Goal: Transaction & Acquisition: Purchase product/service

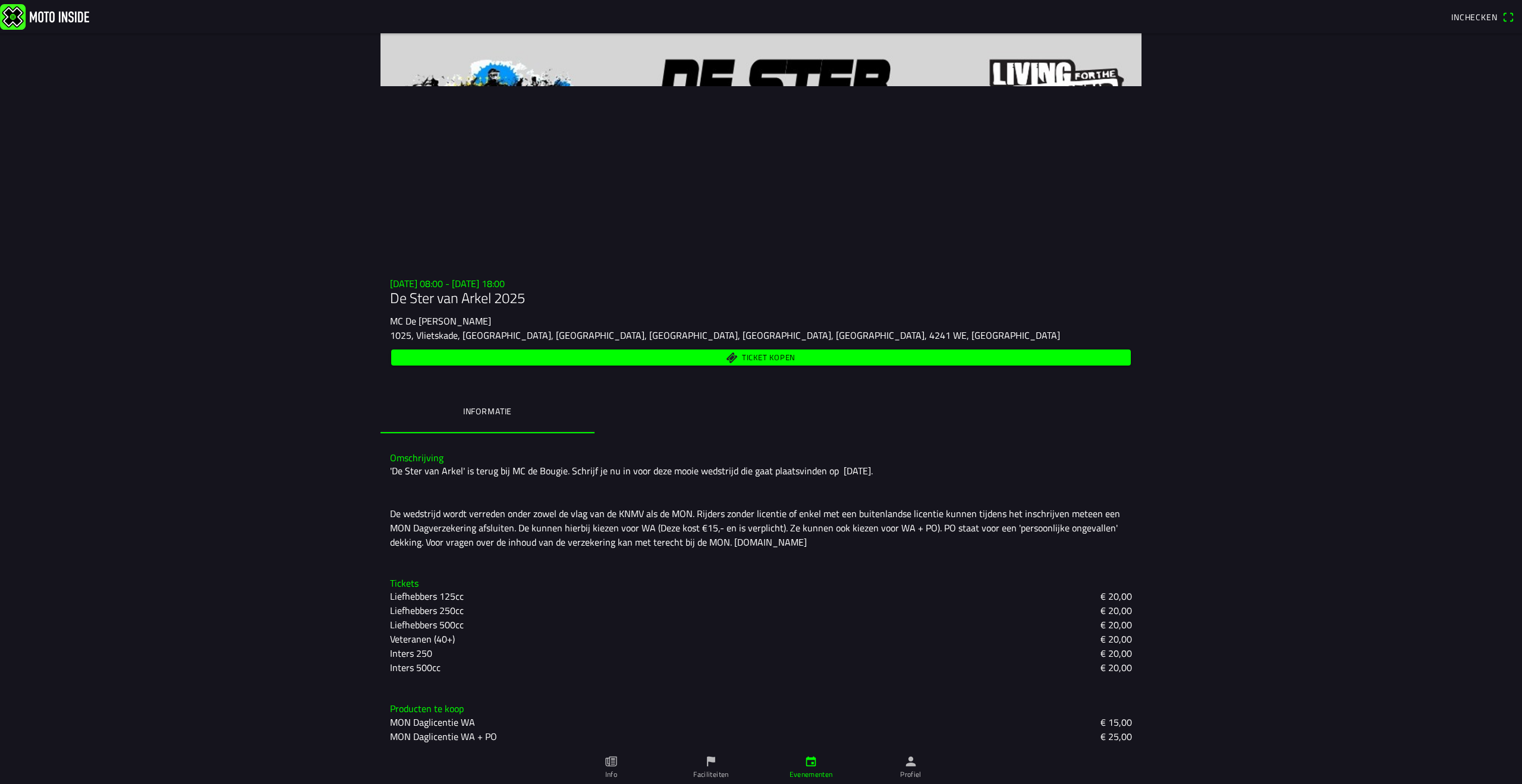
scroll to position [2, 0]
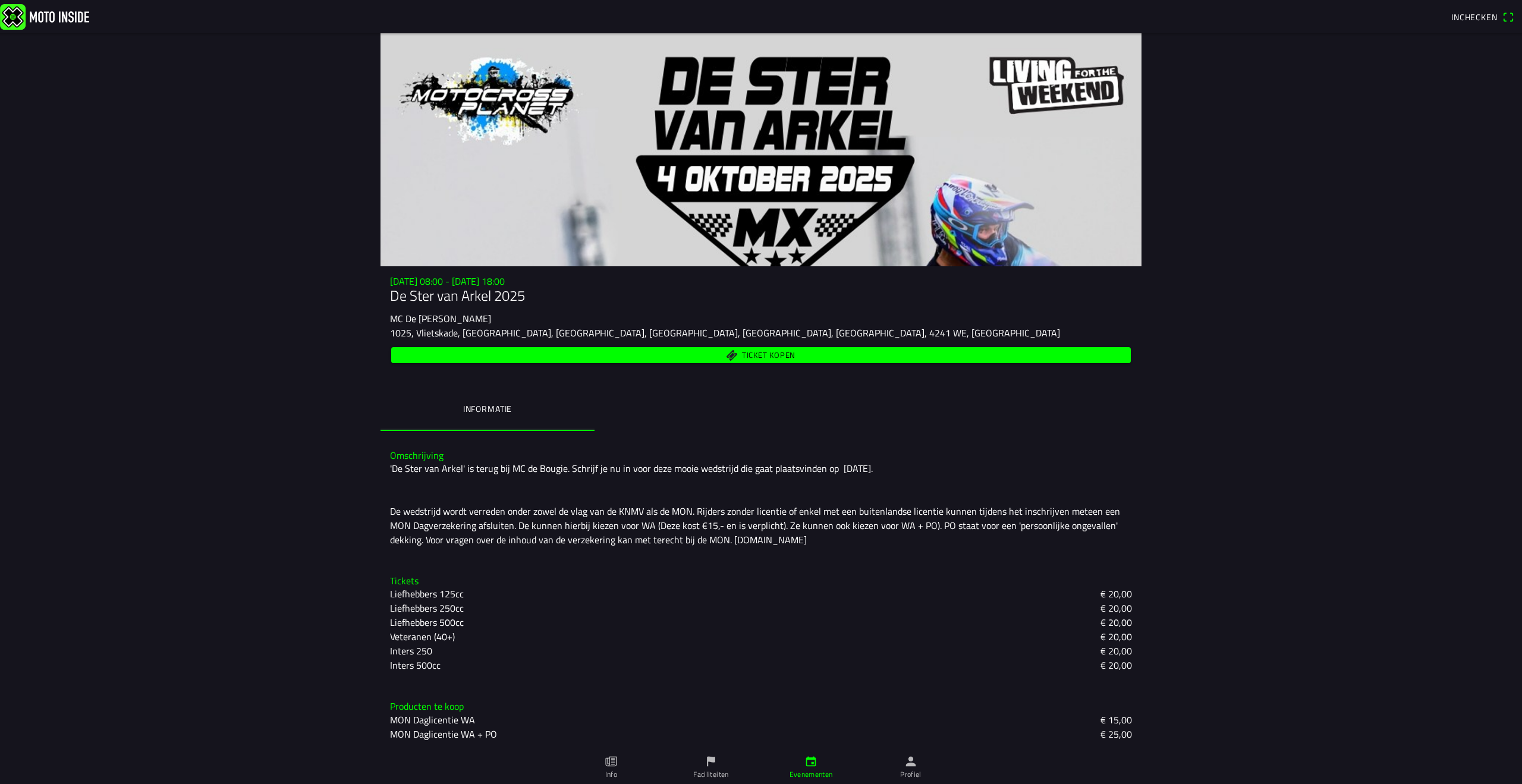
click at [0, 0] on slot "Liefhebbers 125cc" at bounding box center [0, 0] width 0 height 0
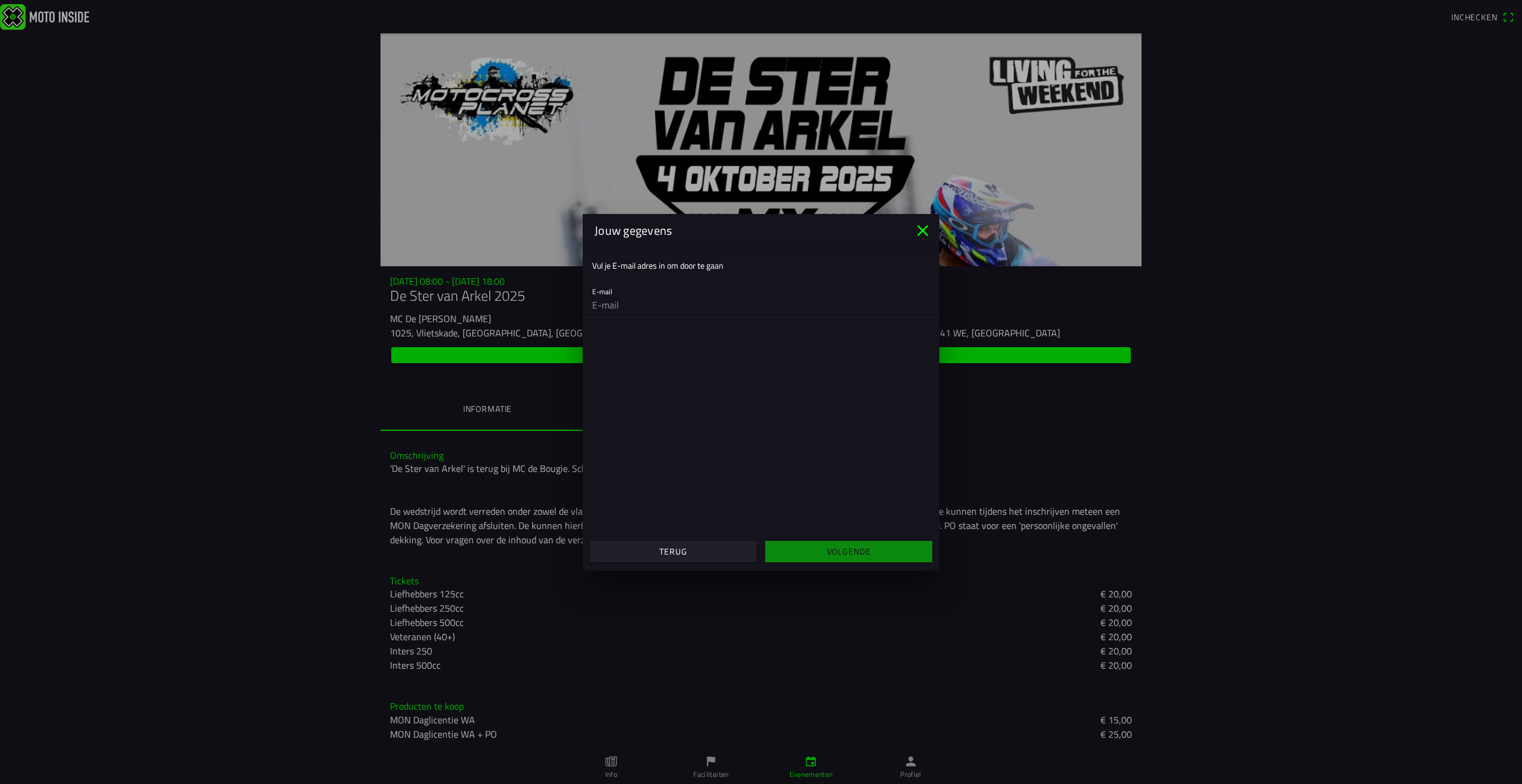
drag, startPoint x: 925, startPoint y: 231, endPoint x: 923, endPoint y: 237, distance: 6.3
click at [925, 231] on icon "close" at bounding box center [922, 230] width 19 height 19
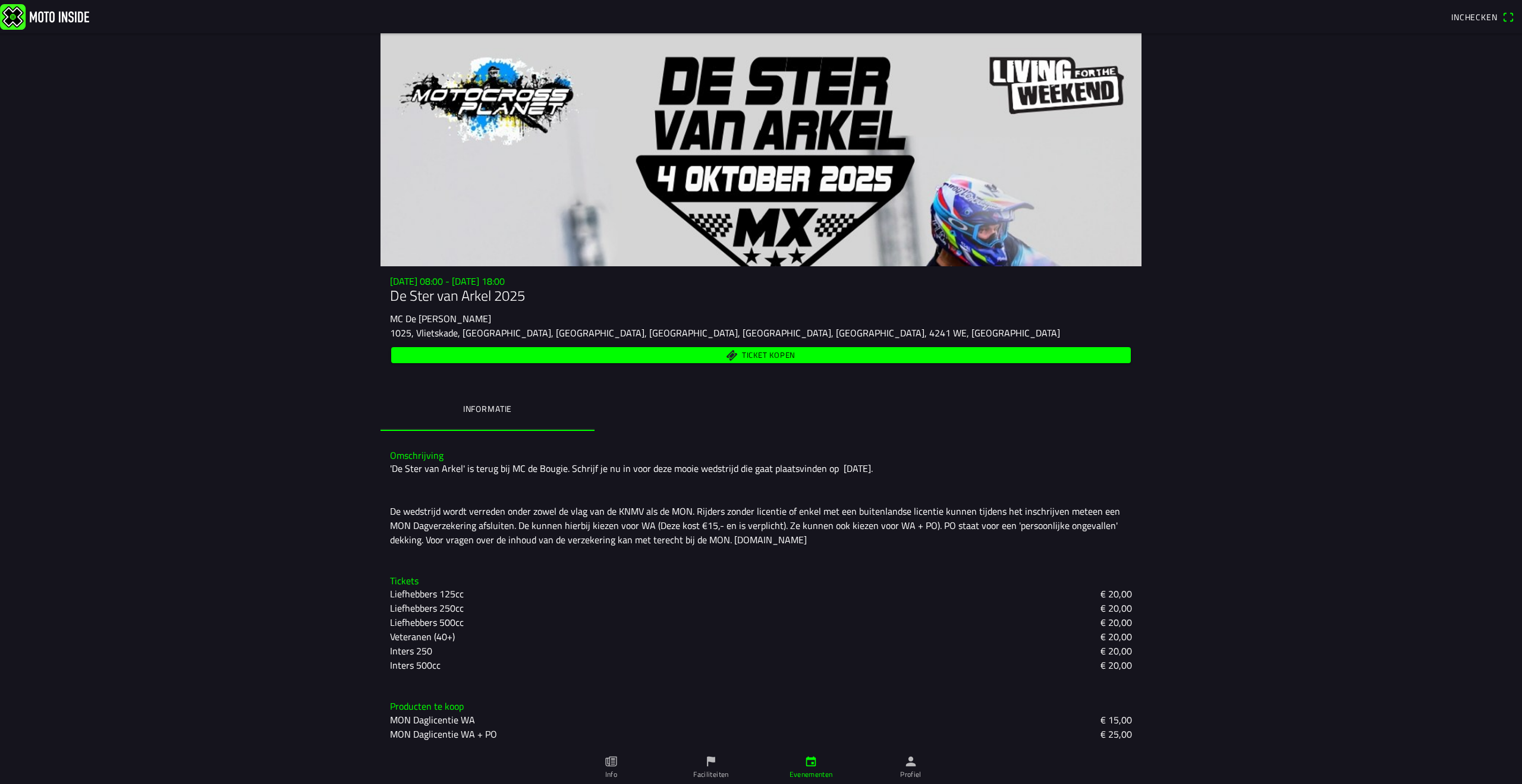
click at [783, 358] on span "Ticket kopen" at bounding box center [769, 355] width 54 height 8
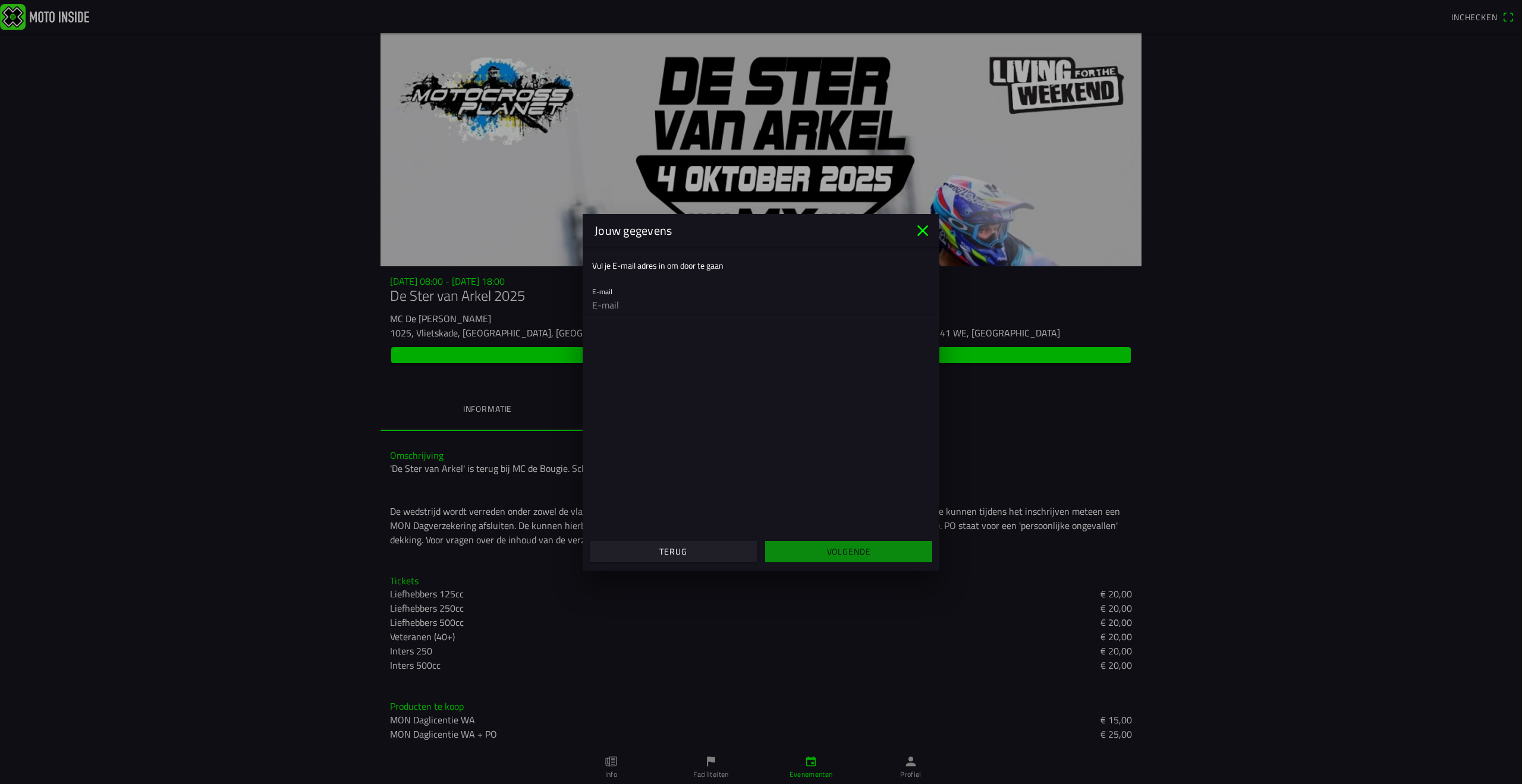
click at [916, 227] on icon "close" at bounding box center [922, 230] width 19 height 19
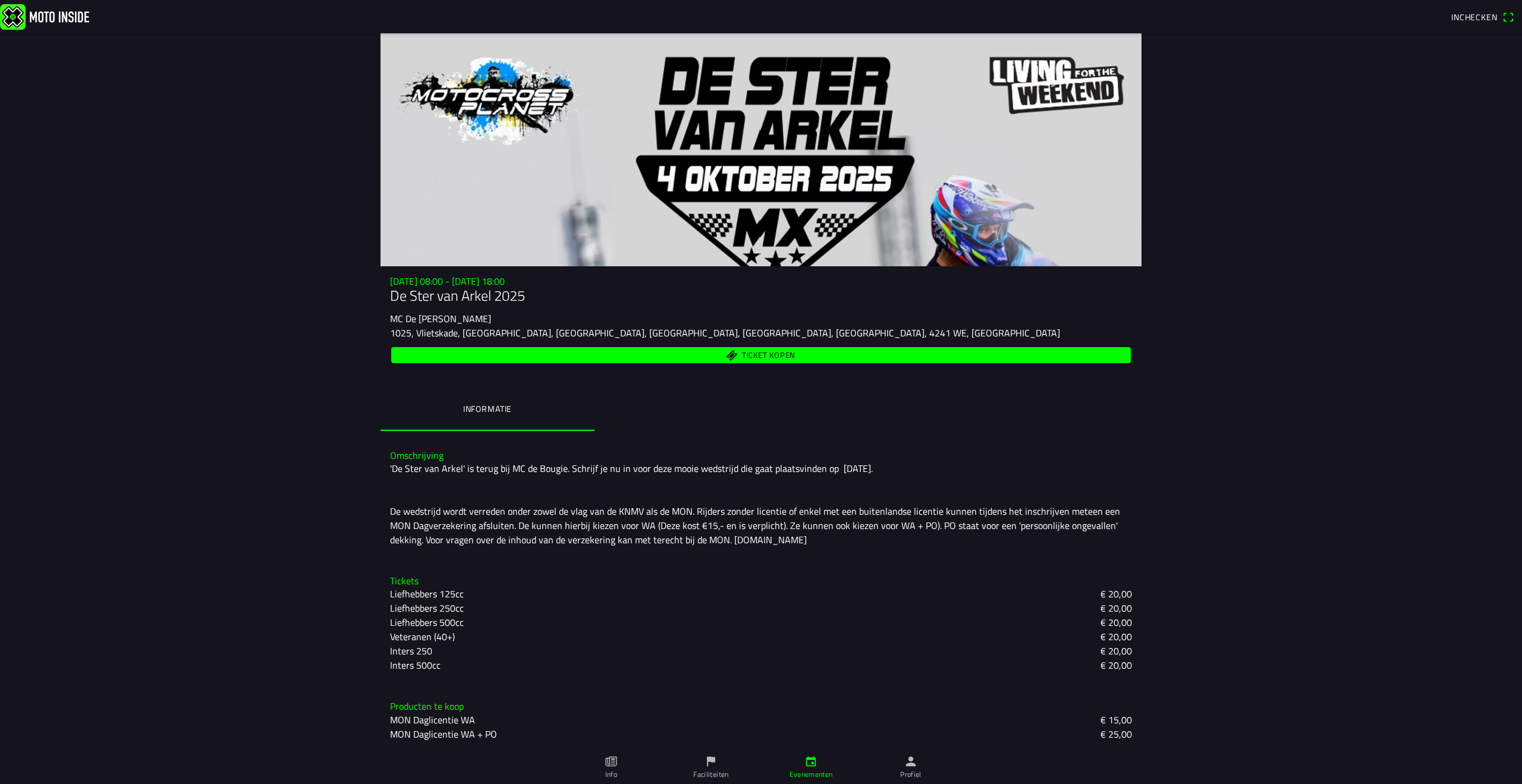
scroll to position [0, 0]
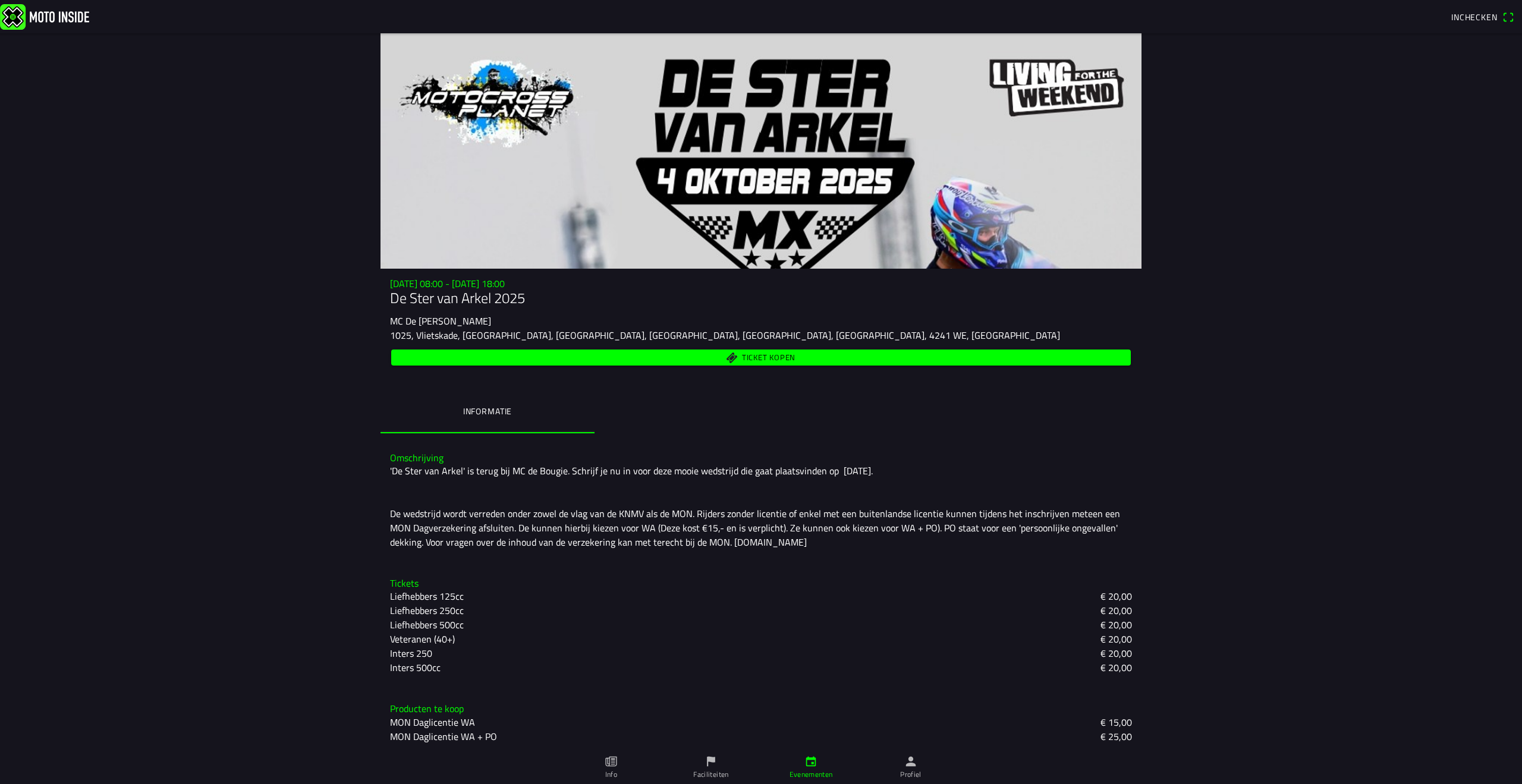
click at [718, 766] on link "Faciliteiten" at bounding box center [711, 767] width 100 height 34
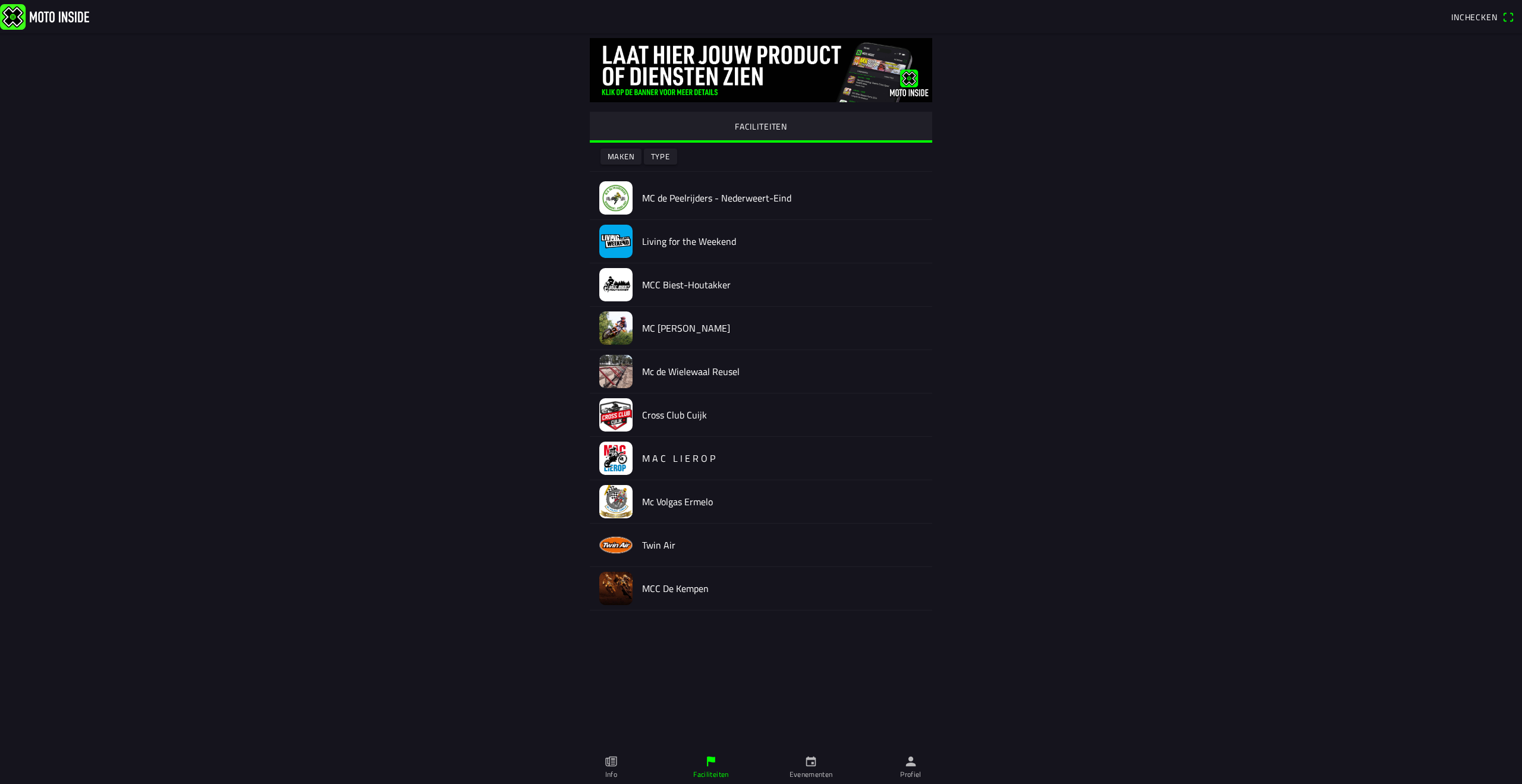
click at [609, 760] on icon "paper" at bounding box center [611, 761] width 13 height 13
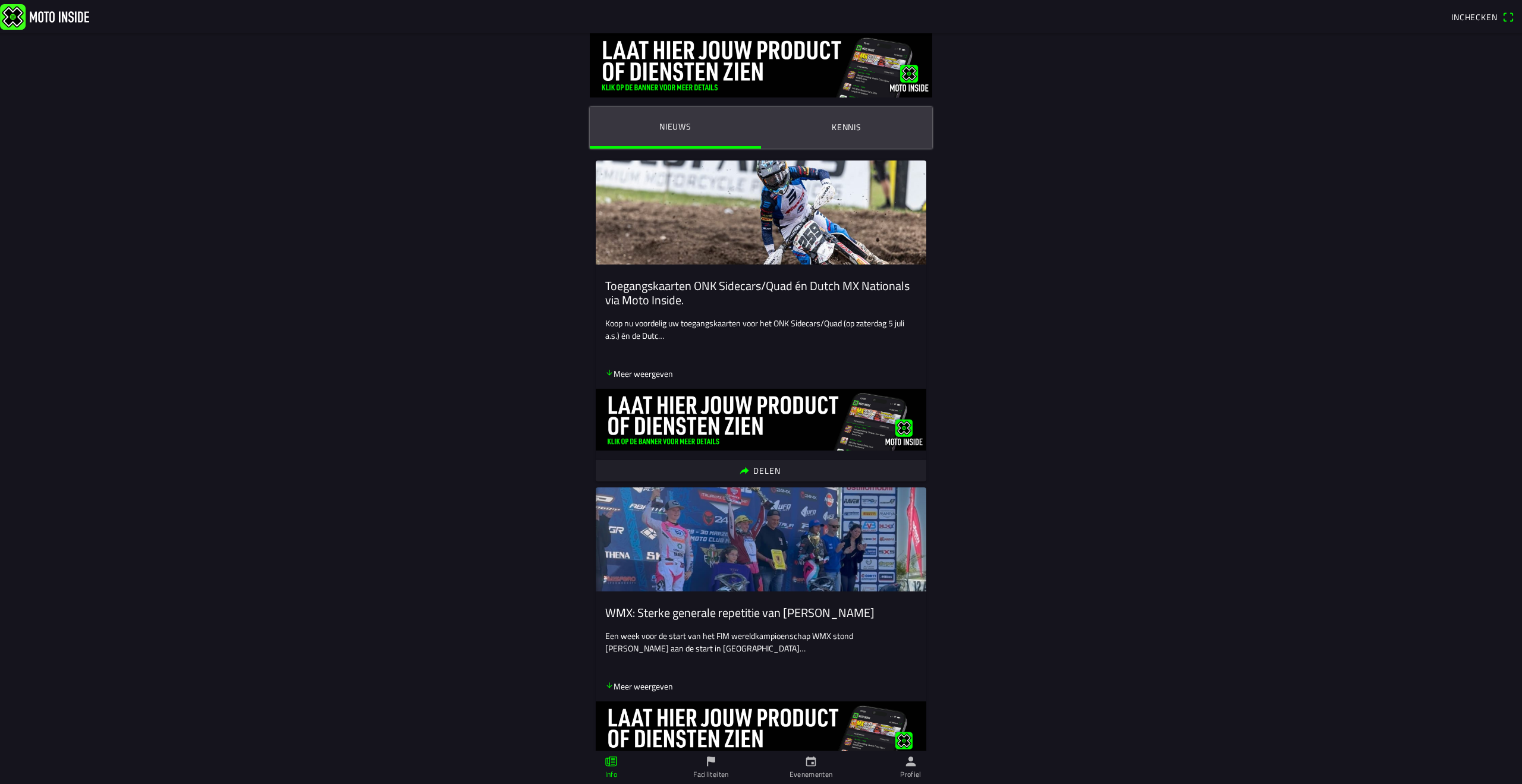
click at [914, 772] on ion-label "Profiel" at bounding box center [910, 774] width 21 height 11
